Goal: Information Seeking & Learning: Learn about a topic

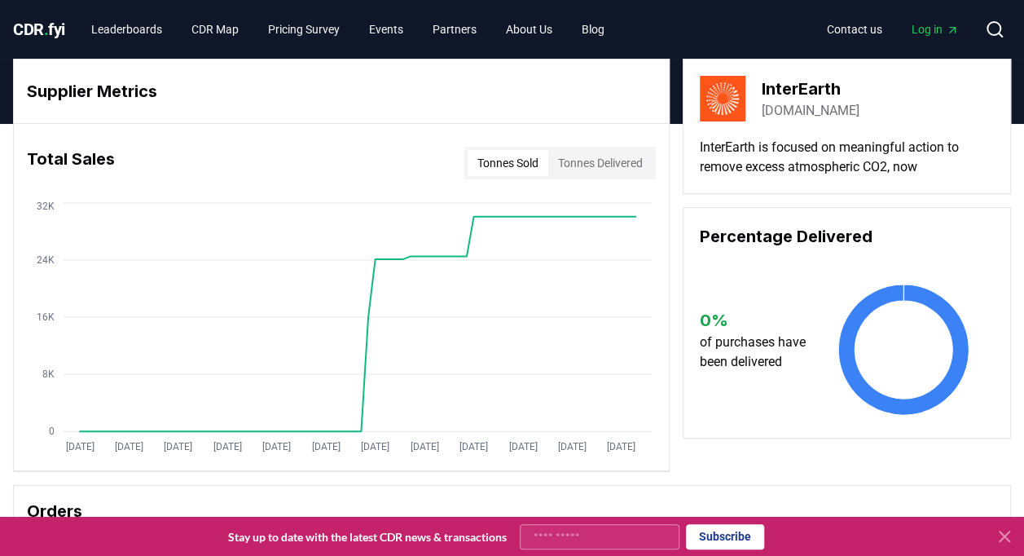
click at [1004, 30] on button "Search" at bounding box center [995, 29] width 33 height 33
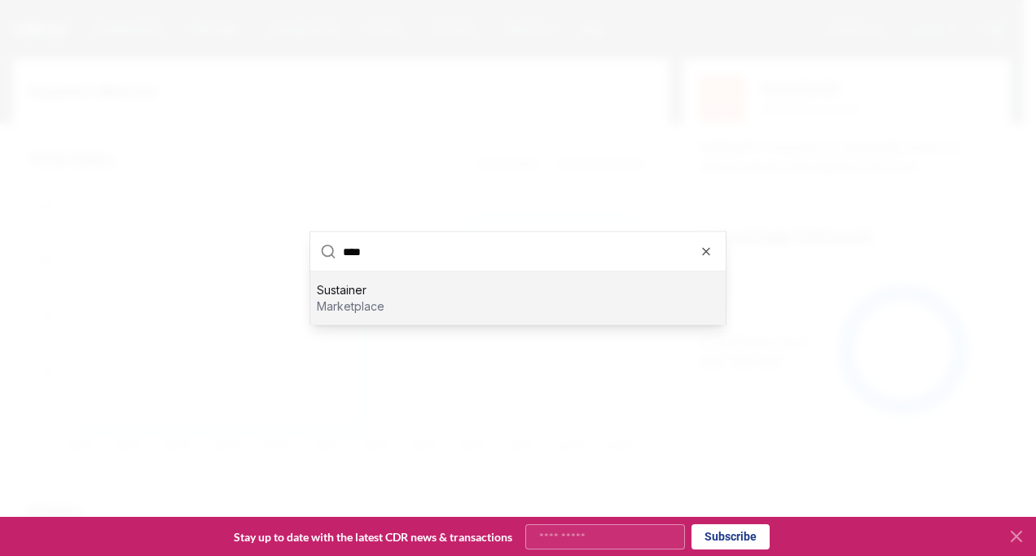
type input "***"
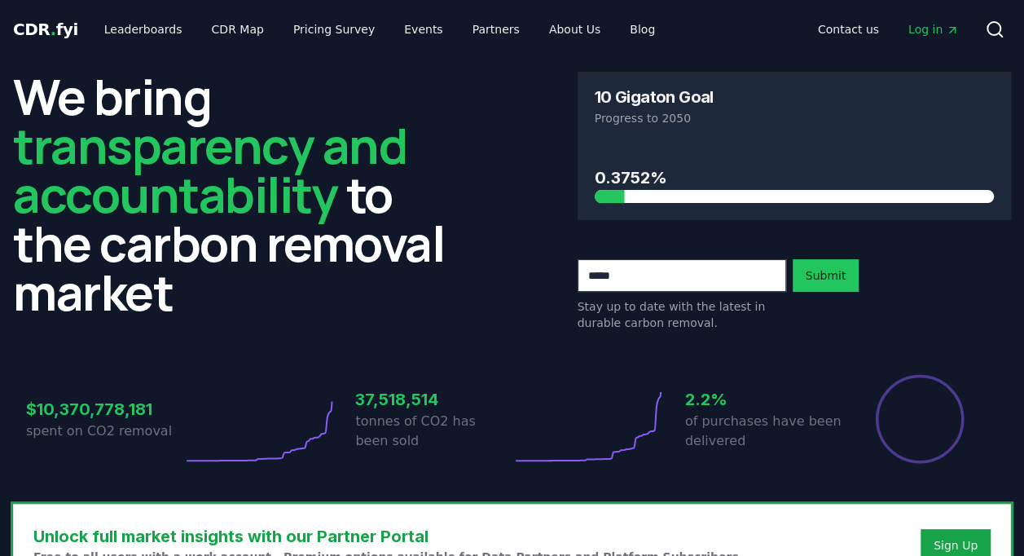
click at [1005, 36] on button "Search" at bounding box center [995, 29] width 33 height 33
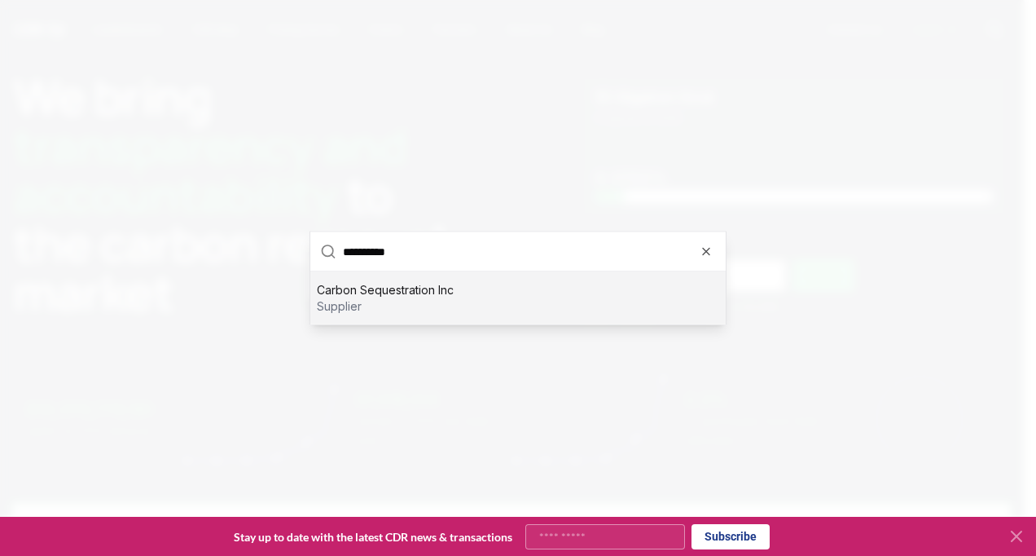
type input "**********"
click at [414, 305] on p "supplier" at bounding box center [385, 306] width 137 height 16
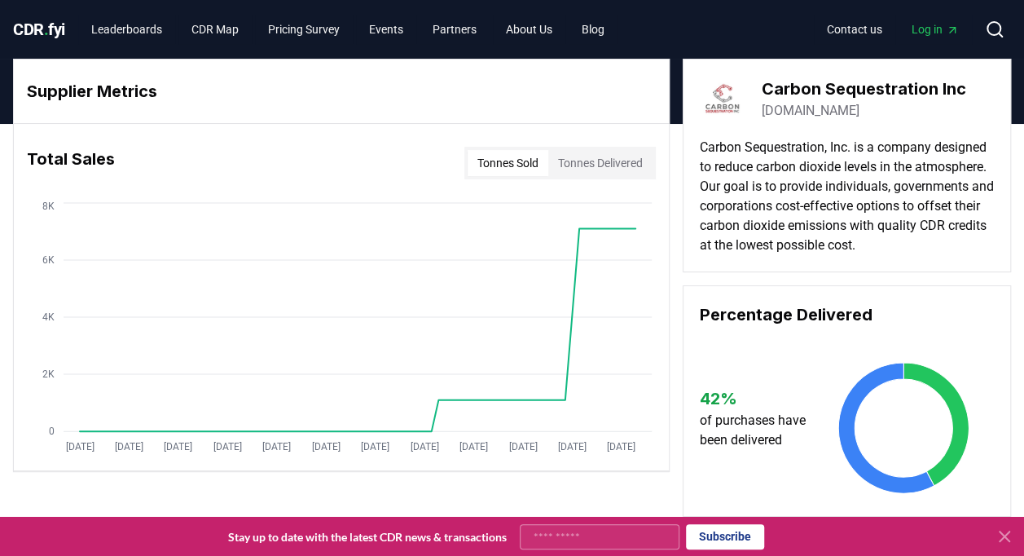
click at [569, 172] on button "Tonnes Delivered" at bounding box center [600, 163] width 104 height 26
click at [513, 158] on button "Tonnes Sold" at bounding box center [508, 163] width 81 height 26
click at [997, 30] on icon at bounding box center [995, 30] width 20 height 20
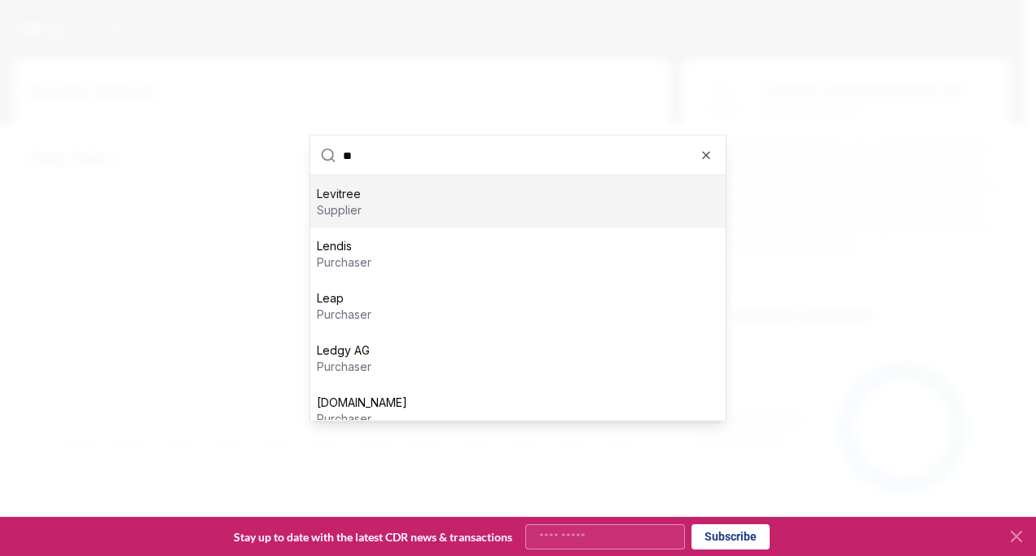
type input "***"
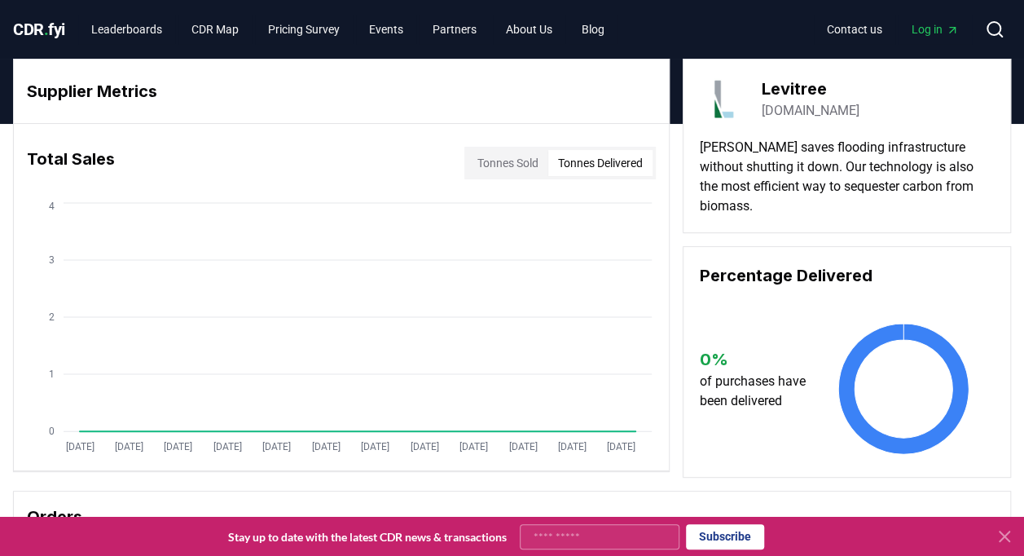
click at [616, 160] on button "Tonnes Delivered" at bounding box center [600, 163] width 104 height 26
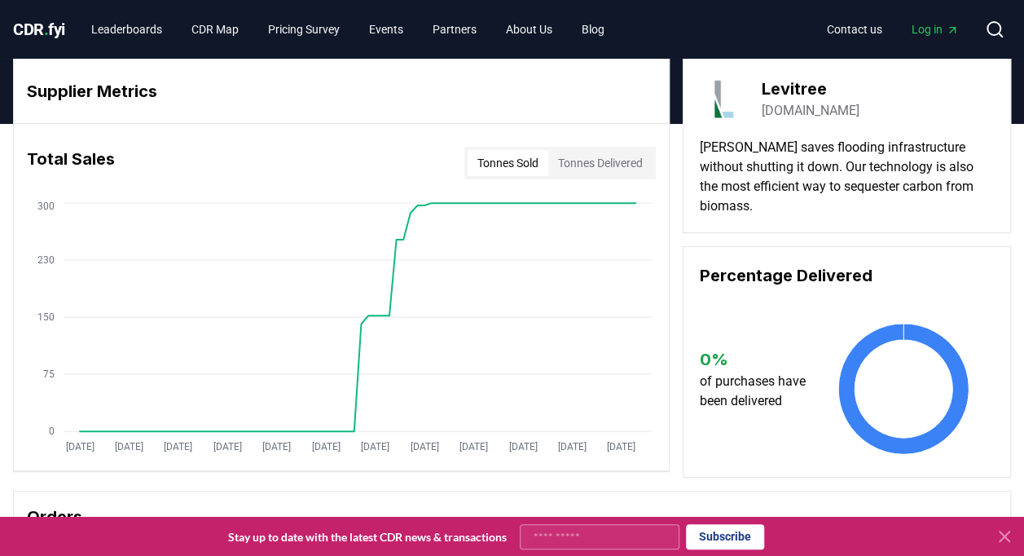
click at [521, 169] on button "Tonnes Sold" at bounding box center [508, 163] width 81 height 26
click at [556, 165] on button "Tonnes Delivered" at bounding box center [600, 163] width 104 height 26
click at [527, 164] on button "Tonnes Sold" at bounding box center [508, 163] width 81 height 26
click at [992, 27] on icon at bounding box center [995, 30] width 20 height 20
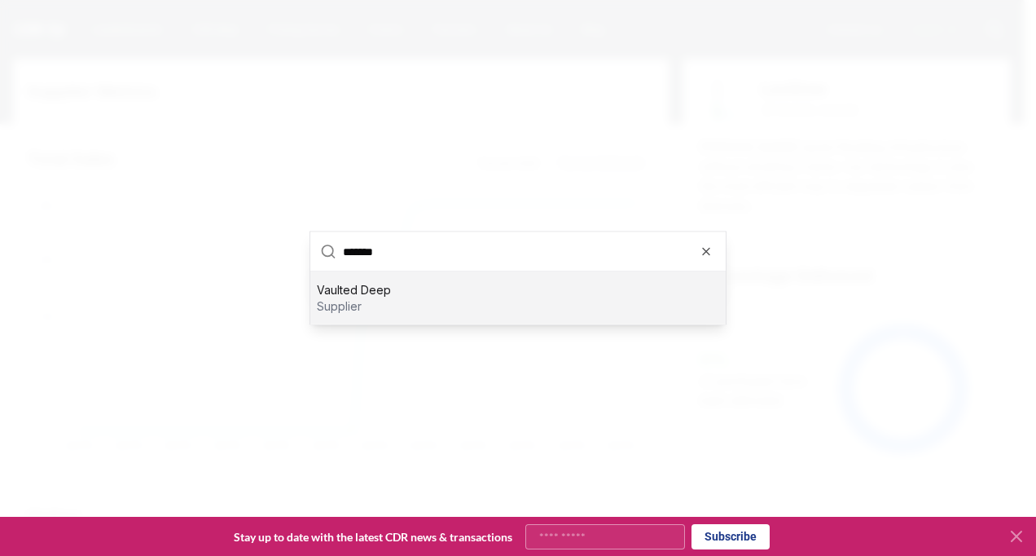
type input "*******"
click at [568, 292] on div "Vaulted Deep supplier" at bounding box center [518, 298] width 416 height 52
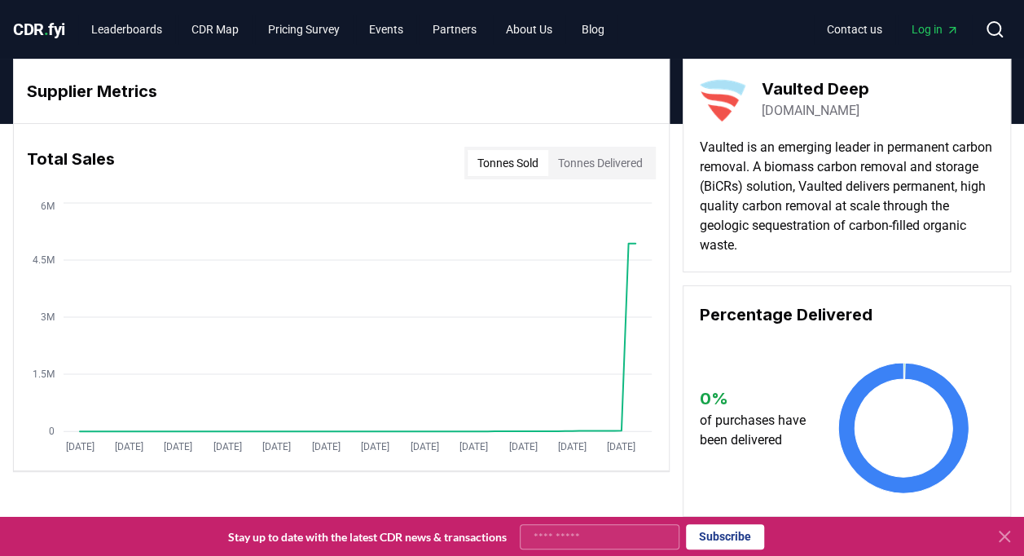
click at [619, 162] on button "Tonnes Delivered" at bounding box center [600, 163] width 104 height 26
click at [529, 171] on button "Tonnes Sold" at bounding box center [508, 163] width 81 height 26
click at [600, 172] on button "Tonnes Delivered" at bounding box center [600, 163] width 104 height 26
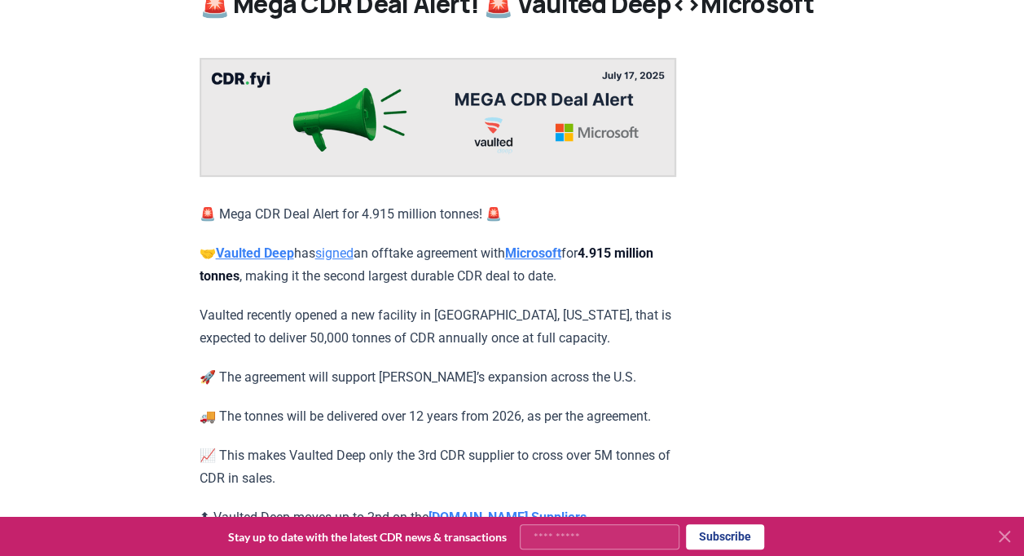
scroll to position [81, 0]
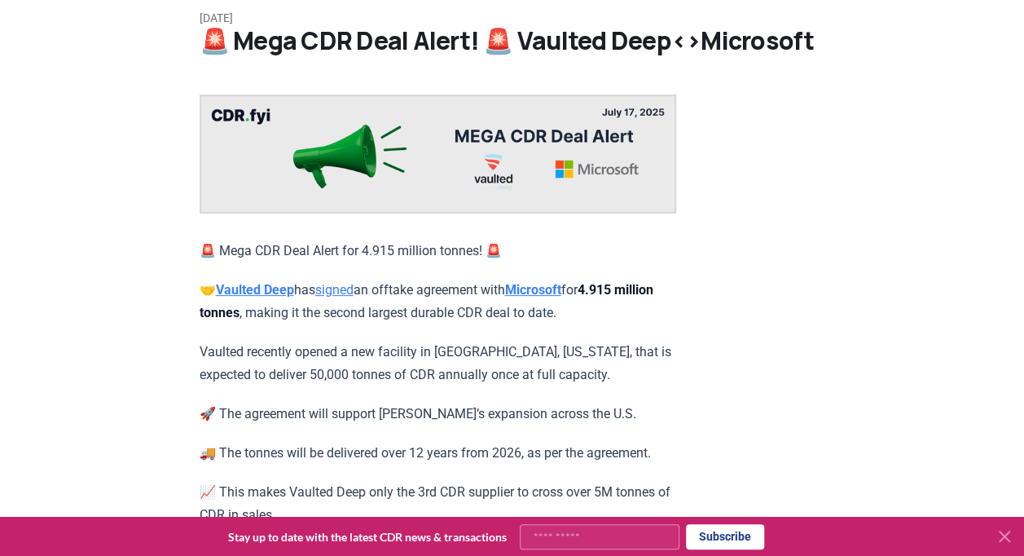
click at [569, 367] on p "Vaulted recently opened a new facility in [GEOGRAPHIC_DATA], [US_STATE], that i…" at bounding box center [438, 364] width 477 height 46
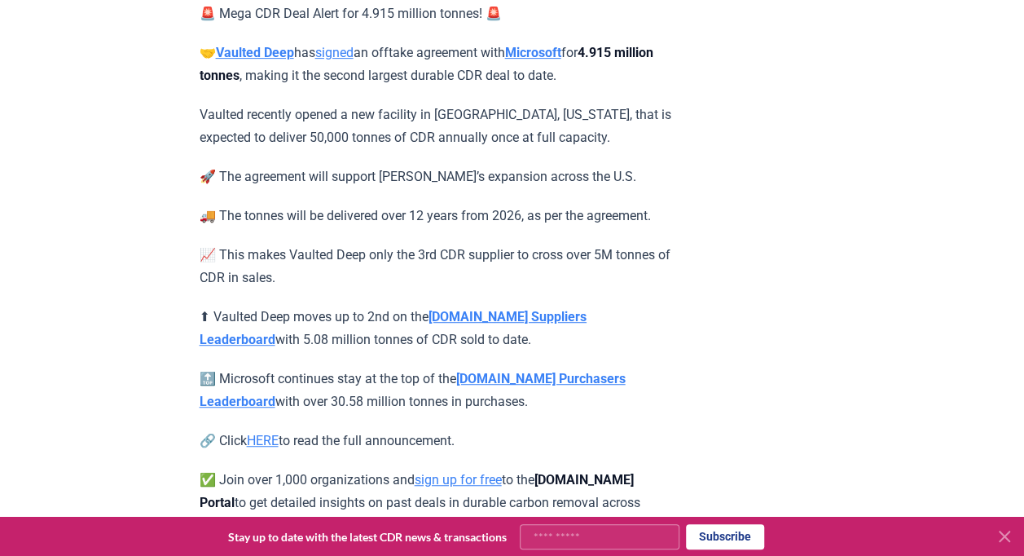
scroll to position [407, 0]
